Goal: Transaction & Acquisition: Purchase product/service

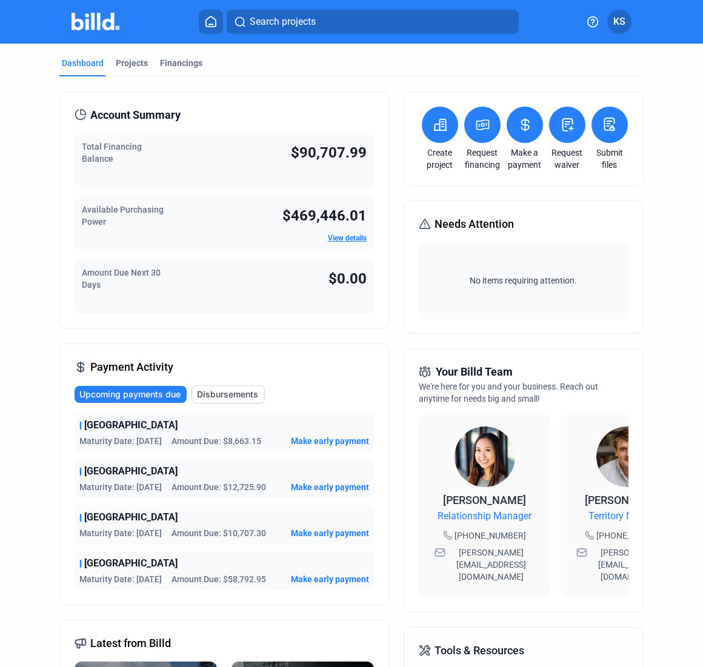
click at [112, 436] on span "Maturity Date: [DATE]" at bounding box center [120, 441] width 82 height 12
click at [332, 439] on span "Make early payment" at bounding box center [330, 441] width 78 height 12
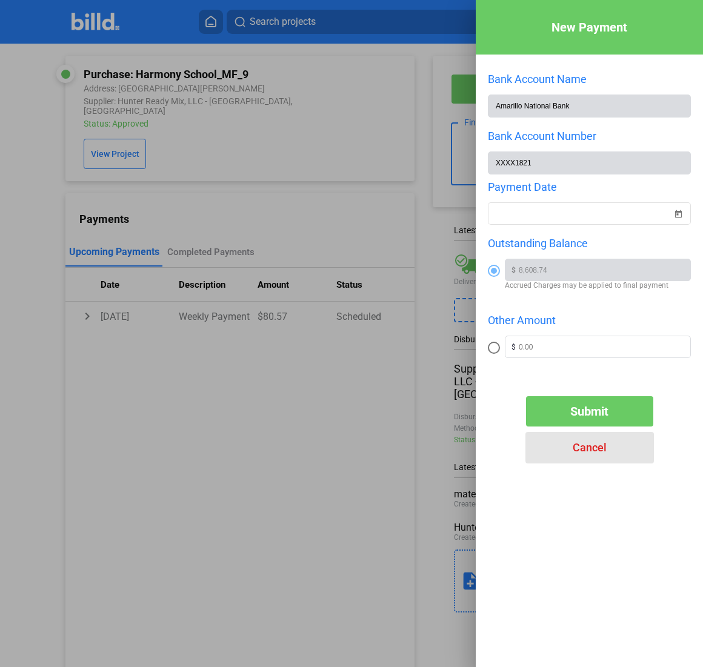
click at [594, 447] on span "Cancel" at bounding box center [590, 447] width 34 height 13
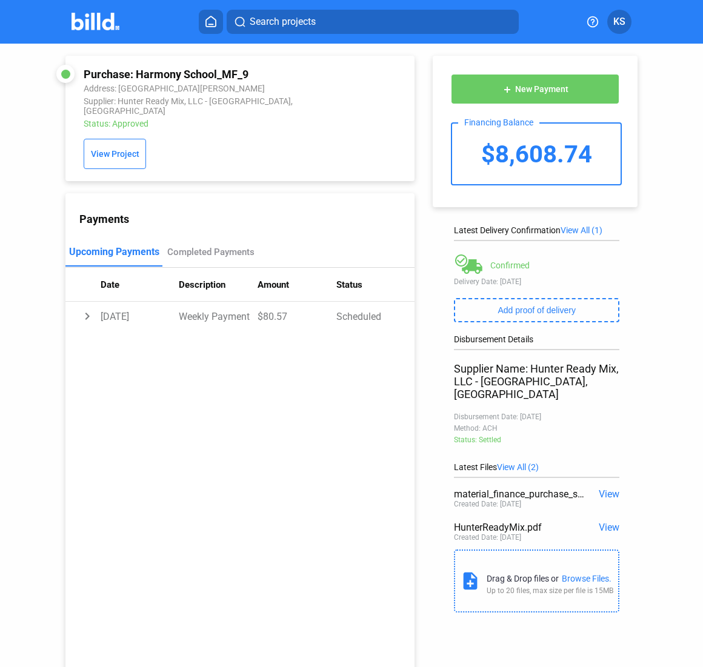
click at [604, 522] on span "View" at bounding box center [609, 528] width 21 height 12
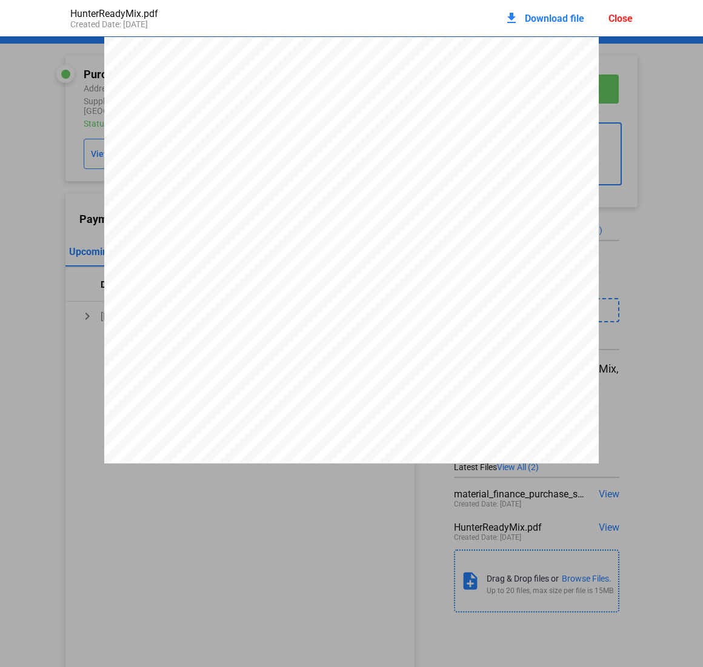
scroll to position [6, 0]
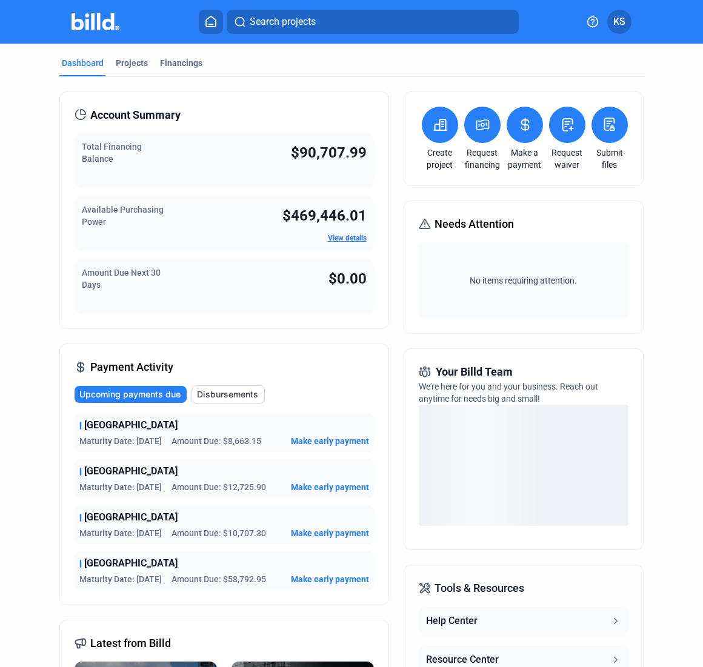
click at [326, 485] on span "Make early payment" at bounding box center [330, 487] width 78 height 12
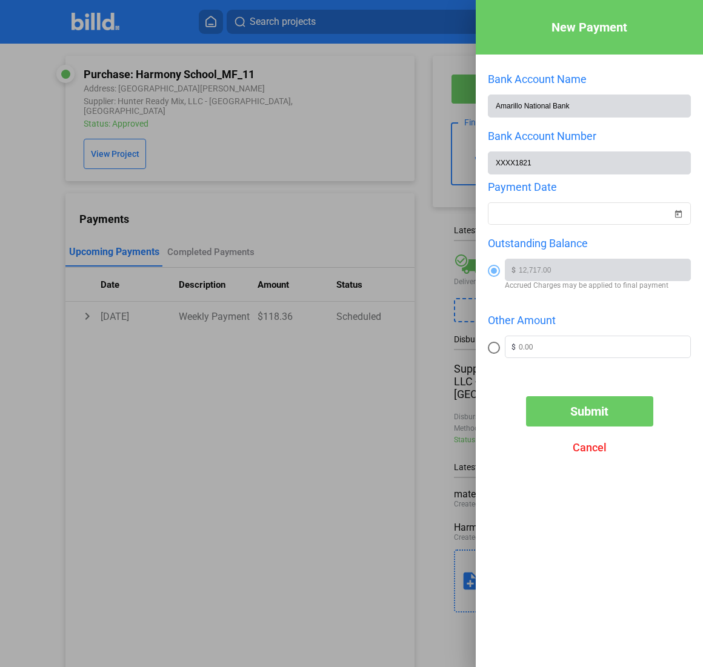
click at [592, 449] on span "Cancel" at bounding box center [590, 447] width 34 height 13
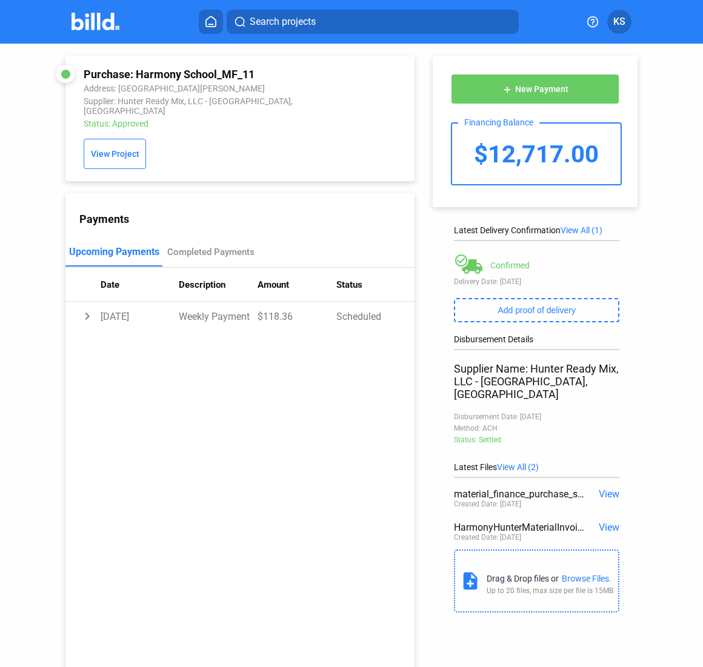
click at [605, 489] on span "View" at bounding box center [609, 495] width 21 height 12
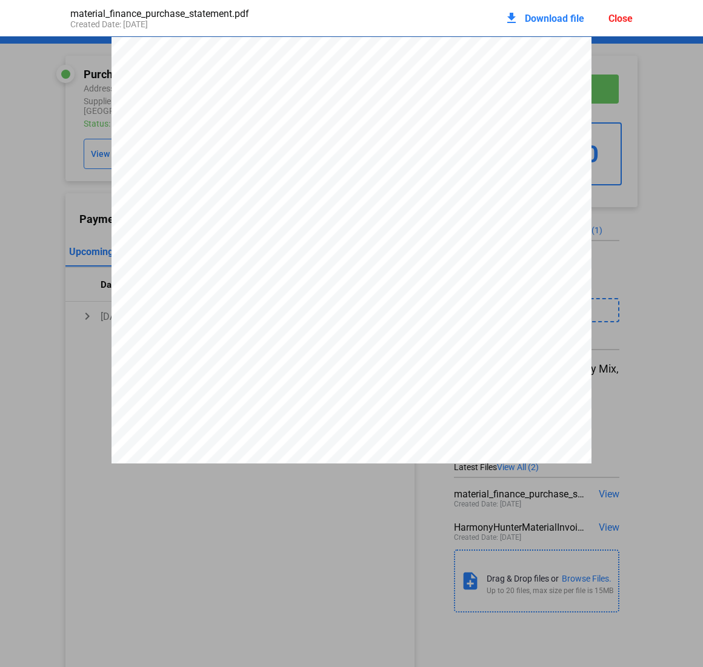
scroll to position [6, 0]
click at [627, 19] on div "Close" at bounding box center [621, 19] width 24 height 12
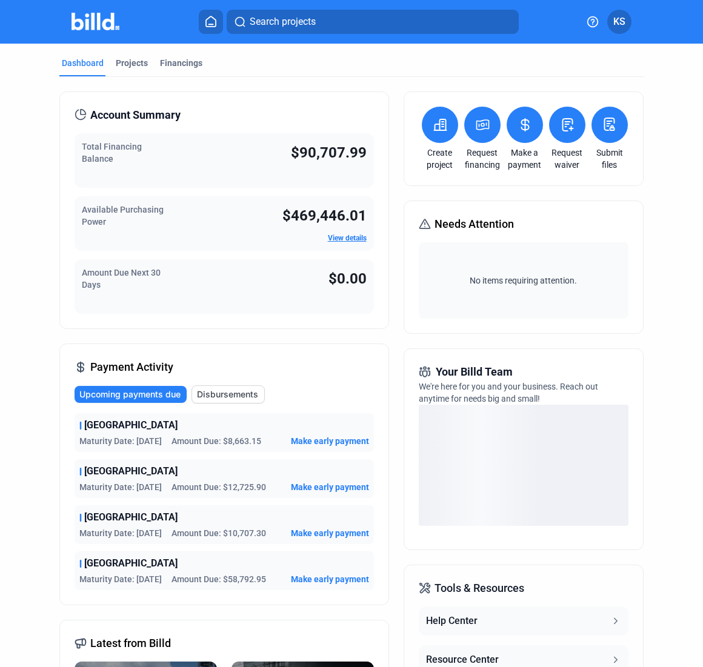
scroll to position [121, 0]
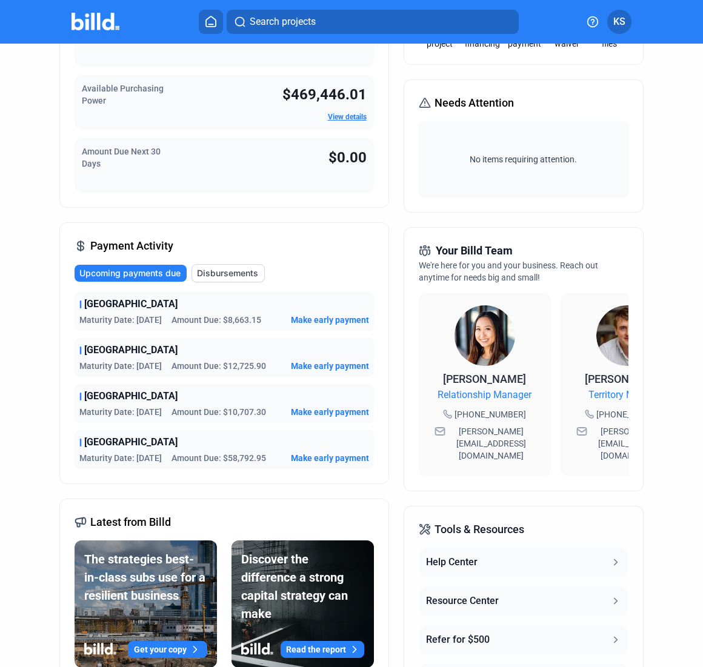
click at [316, 410] on span "Make early payment" at bounding box center [330, 412] width 78 height 12
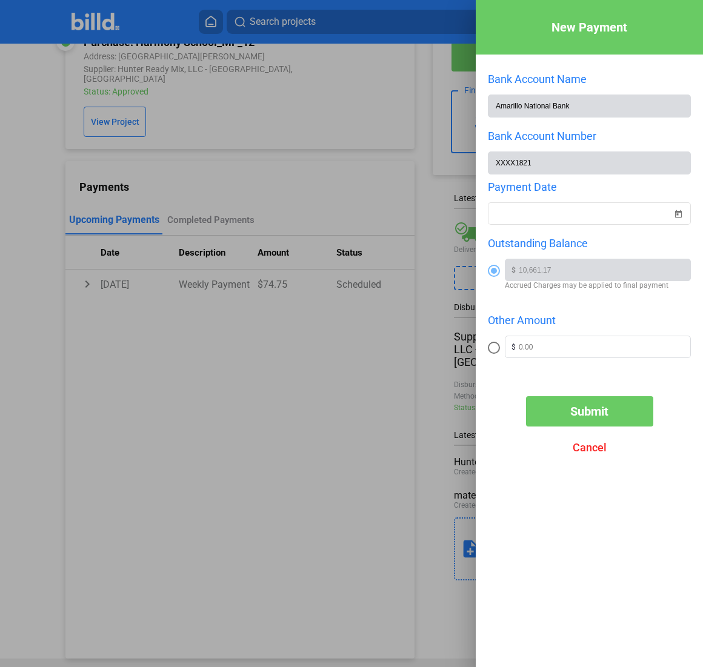
click at [588, 447] on span "Cancel" at bounding box center [590, 447] width 34 height 13
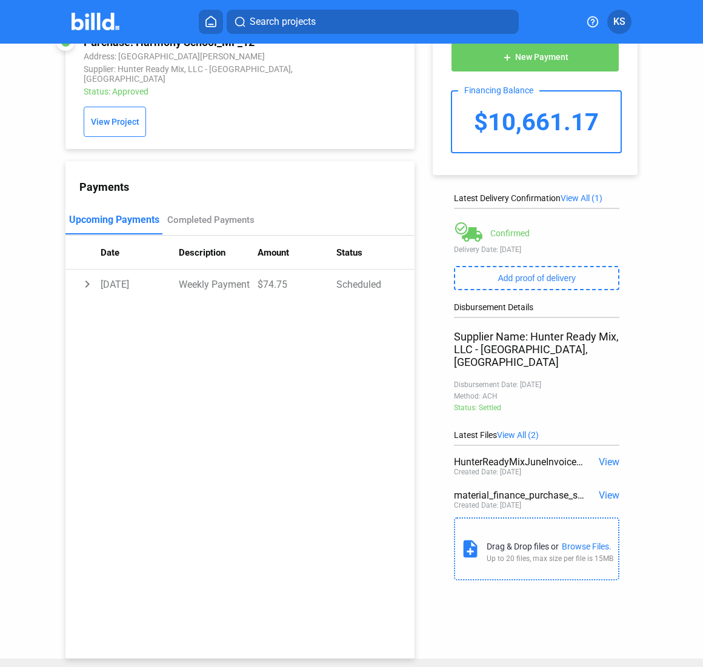
click at [607, 456] on span "View" at bounding box center [609, 462] width 21 height 12
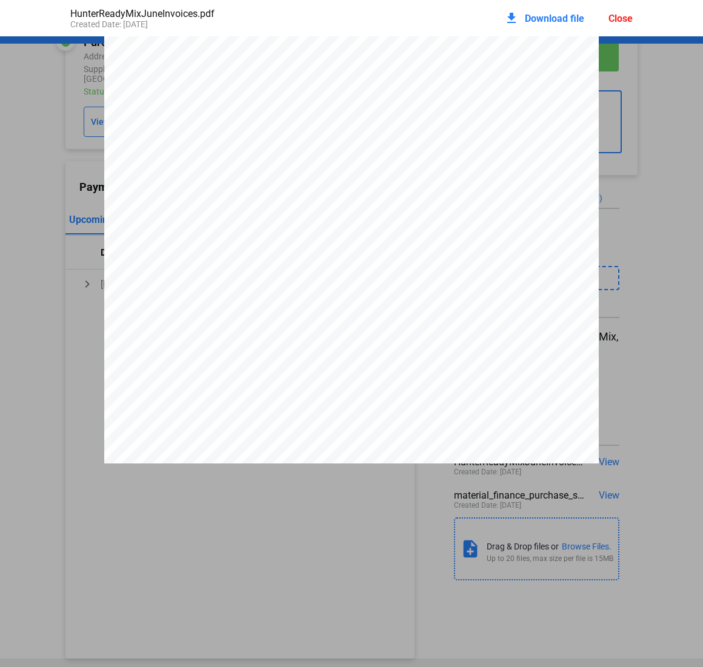
scroll to position [0, 0]
click at [624, 20] on div "Close" at bounding box center [621, 19] width 24 height 12
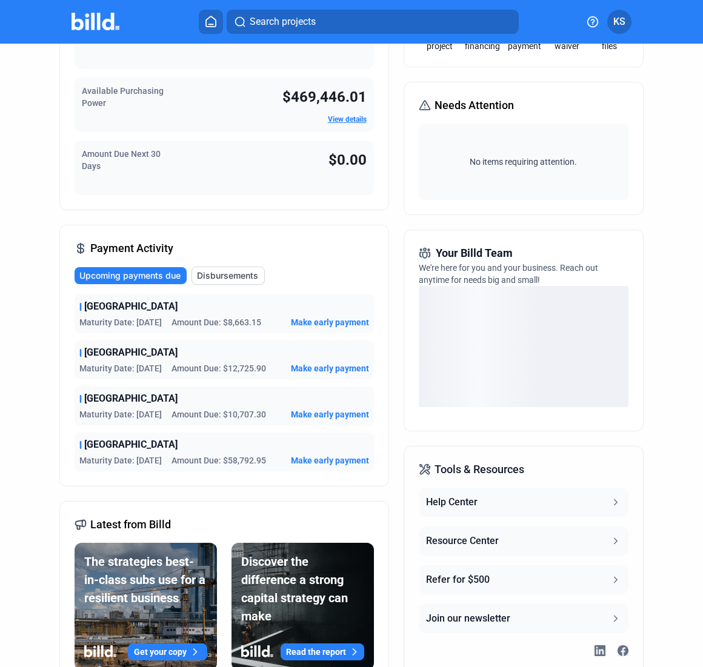
scroll to position [121, 0]
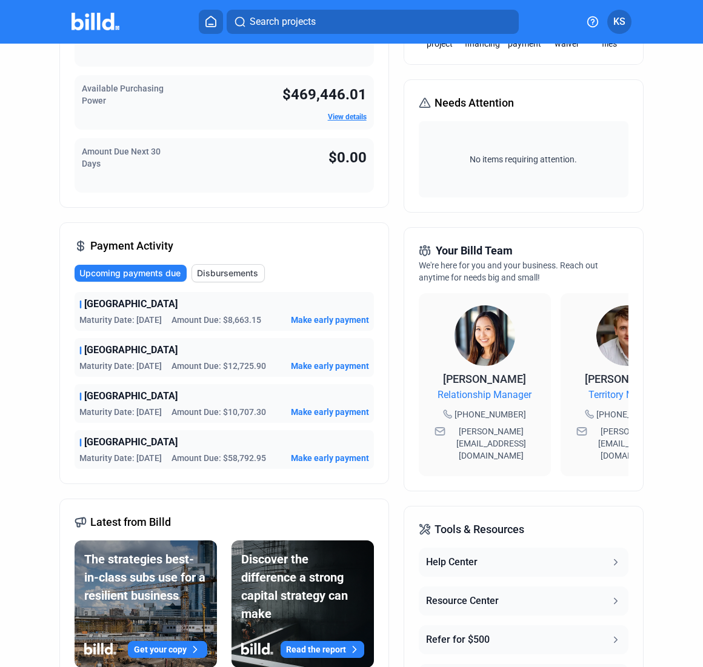
click at [130, 361] on span "Maturity Date: [DATE]" at bounding box center [120, 366] width 82 height 12
click at [190, 344] on div "[GEOGRAPHIC_DATA]" at bounding box center [224, 350] width 290 height 15
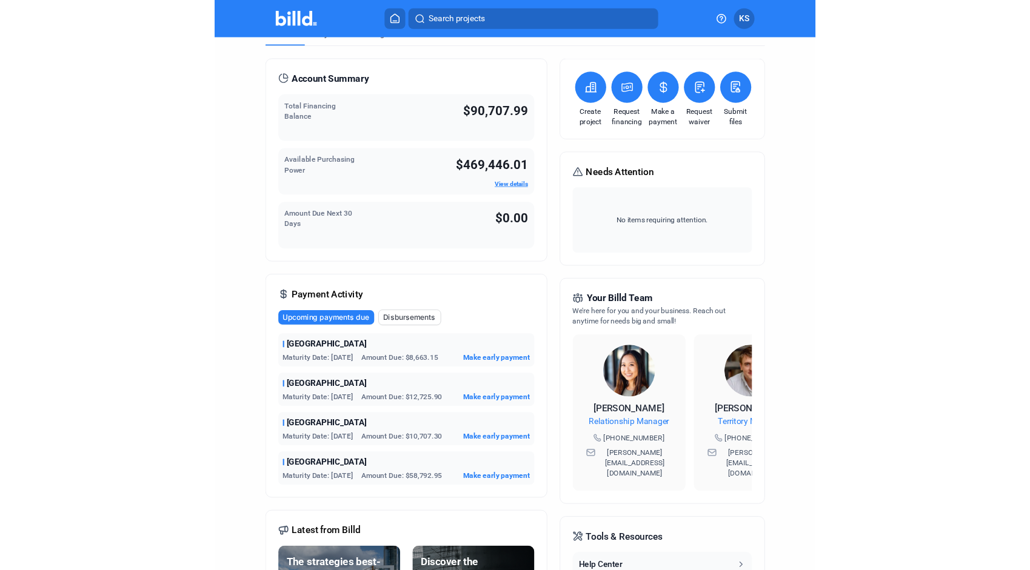
scroll to position [0, 0]
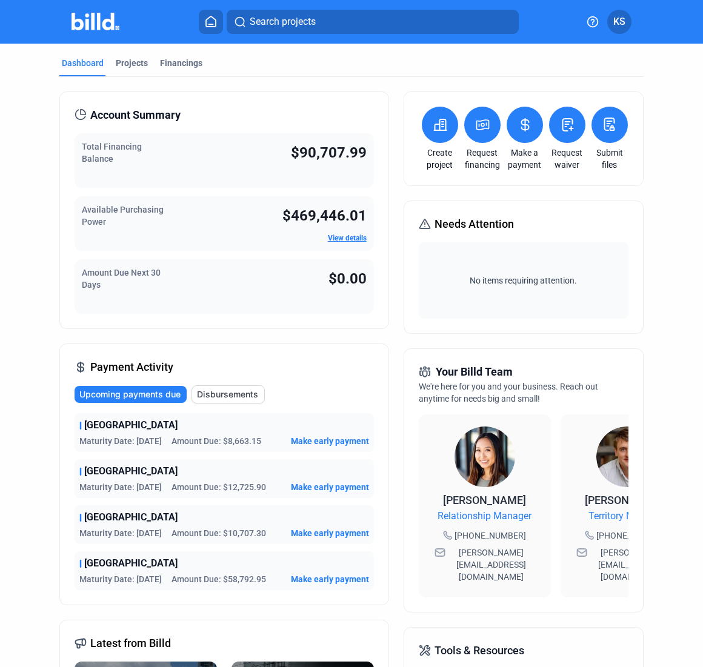
click at [329, 438] on span "Make early payment" at bounding box center [330, 441] width 78 height 12
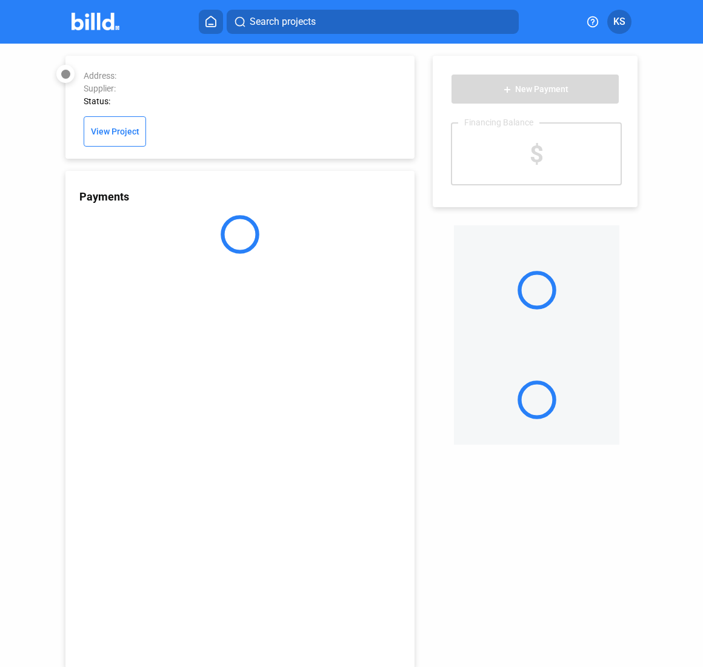
click at [127, 429] on div "Payments" at bounding box center [239, 420] width 349 height 498
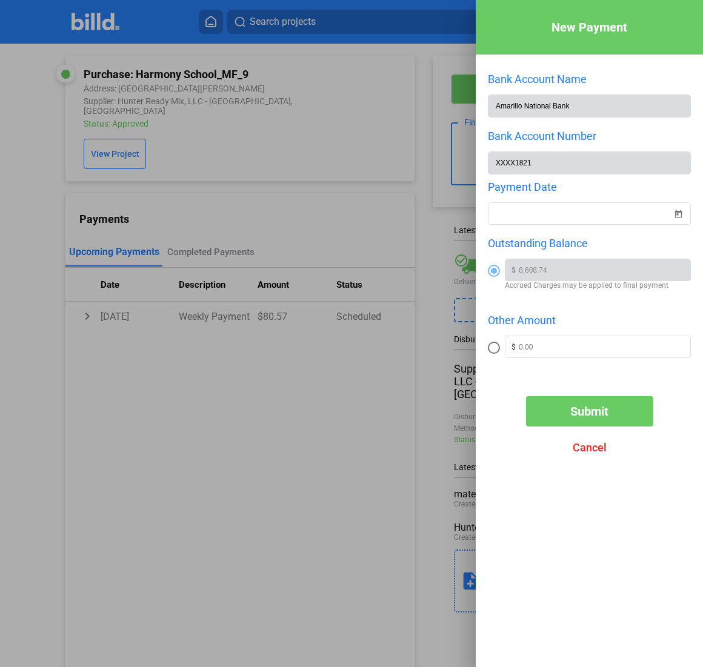
click at [589, 449] on span "Cancel" at bounding box center [590, 447] width 34 height 13
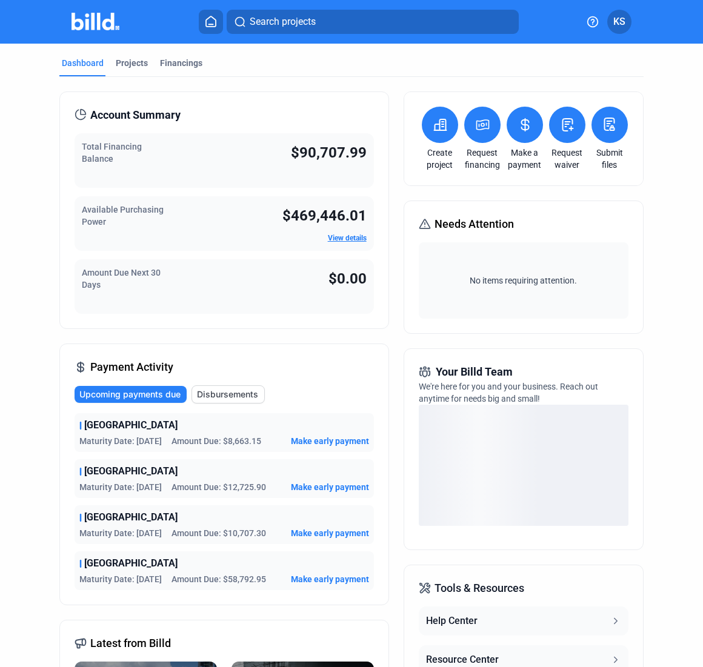
click at [321, 484] on span "Make early payment" at bounding box center [330, 487] width 78 height 12
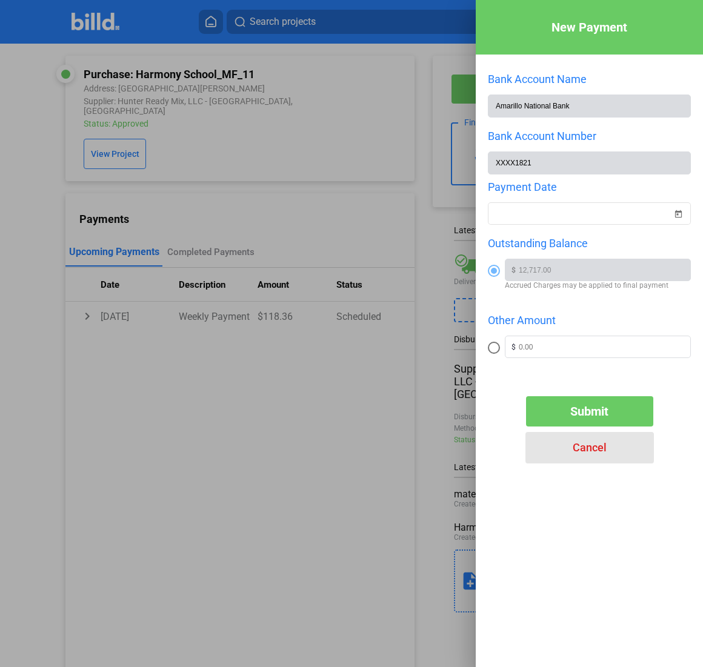
click at [586, 452] on span "Cancel" at bounding box center [590, 447] width 34 height 13
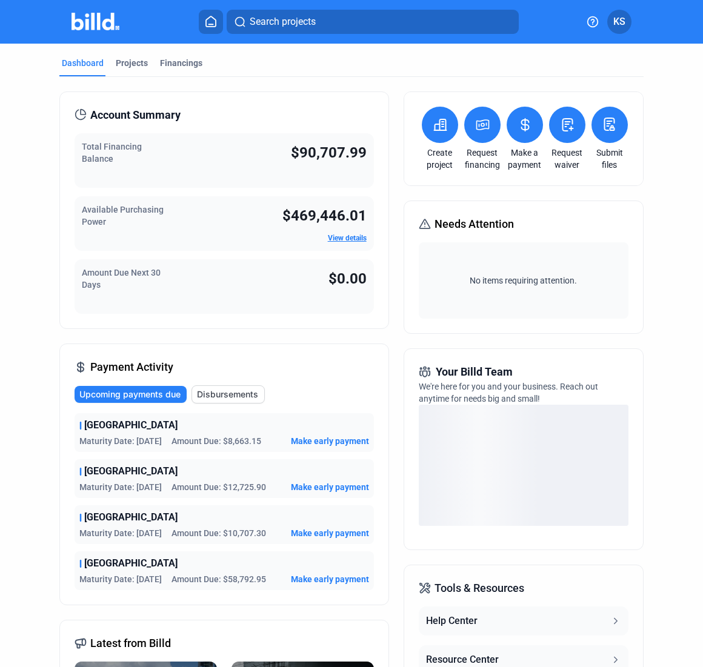
click at [322, 439] on span "Make early payment" at bounding box center [330, 441] width 78 height 12
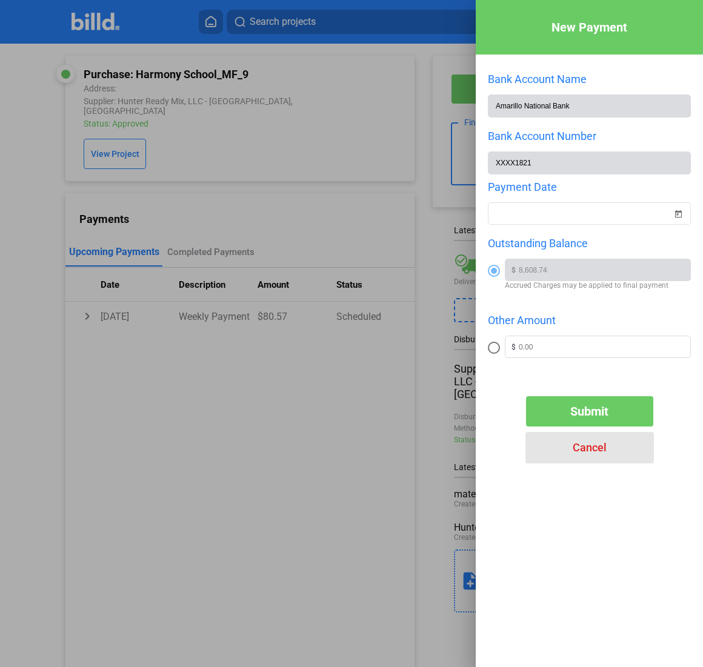
click at [590, 444] on span "Cancel" at bounding box center [590, 447] width 34 height 13
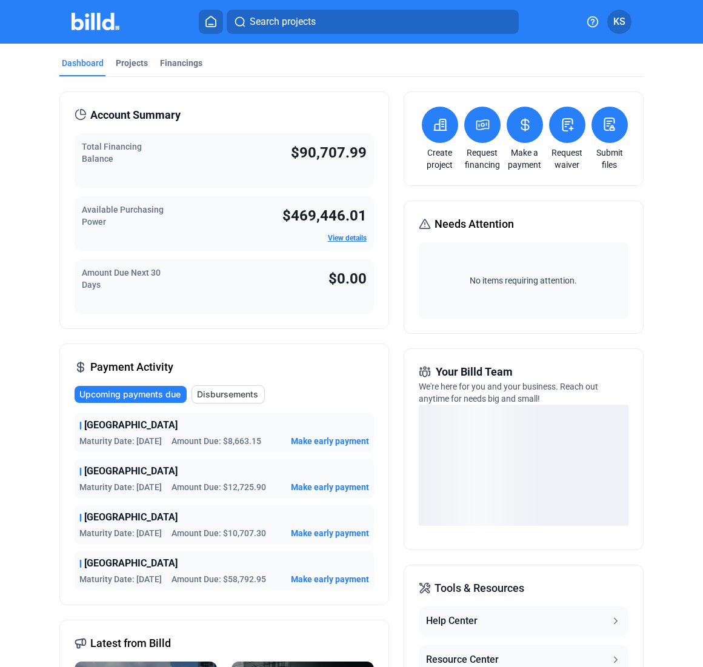
click at [315, 530] on span "Make early payment" at bounding box center [330, 533] width 78 height 12
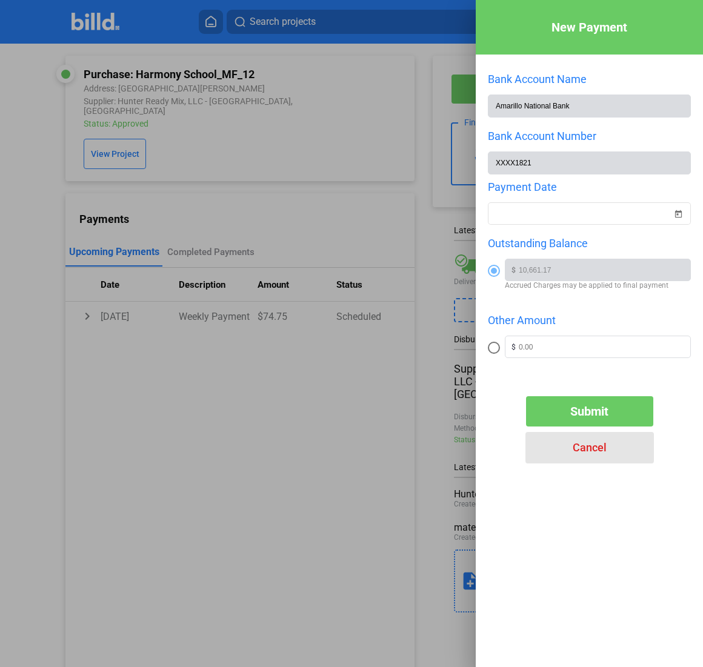
click at [591, 448] on span "Cancel" at bounding box center [590, 447] width 34 height 13
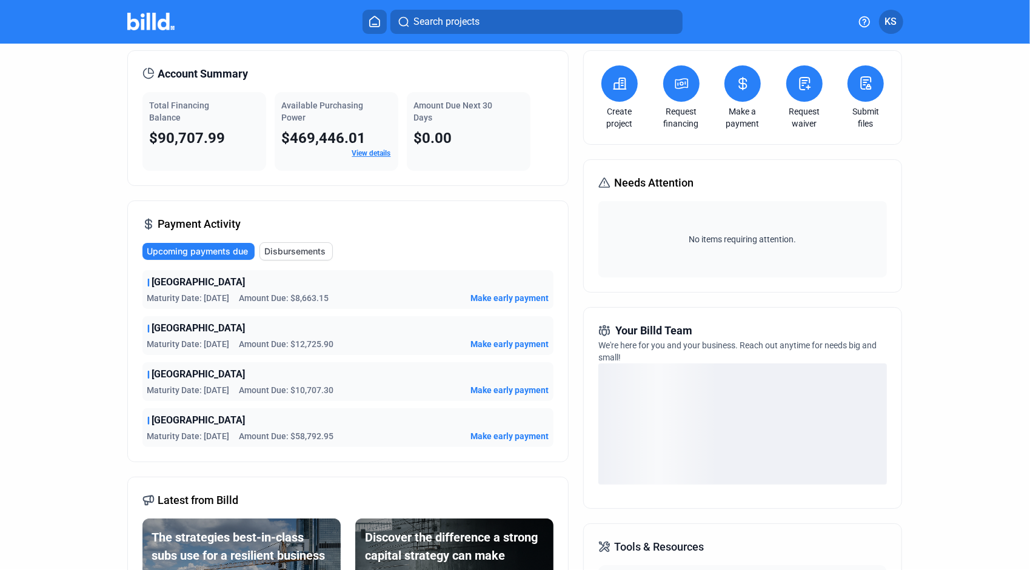
scroll to position [61, 0]
